Goal: Navigation & Orientation: Find specific page/section

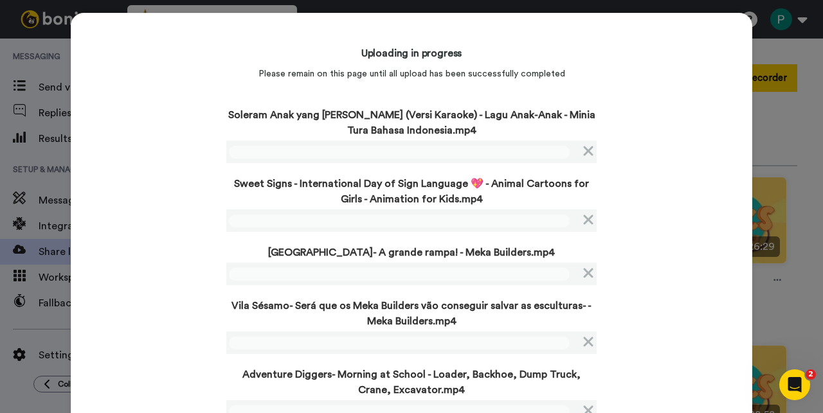
click at [170, 191] on div "Uploading in progress Please remain on this page until all upload has been succ…" at bounding box center [411, 258] width 681 height 490
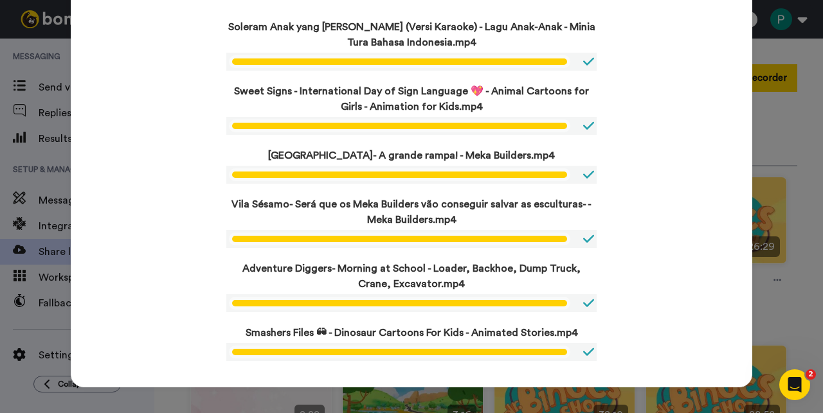
scroll to position [88, 0]
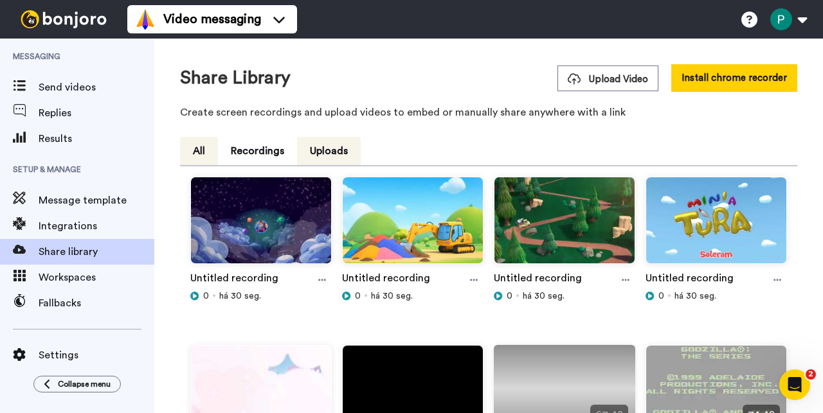
click at [196, 152] on button "All" at bounding box center [199, 151] width 38 height 28
